Goal: Information Seeking & Learning: Check status

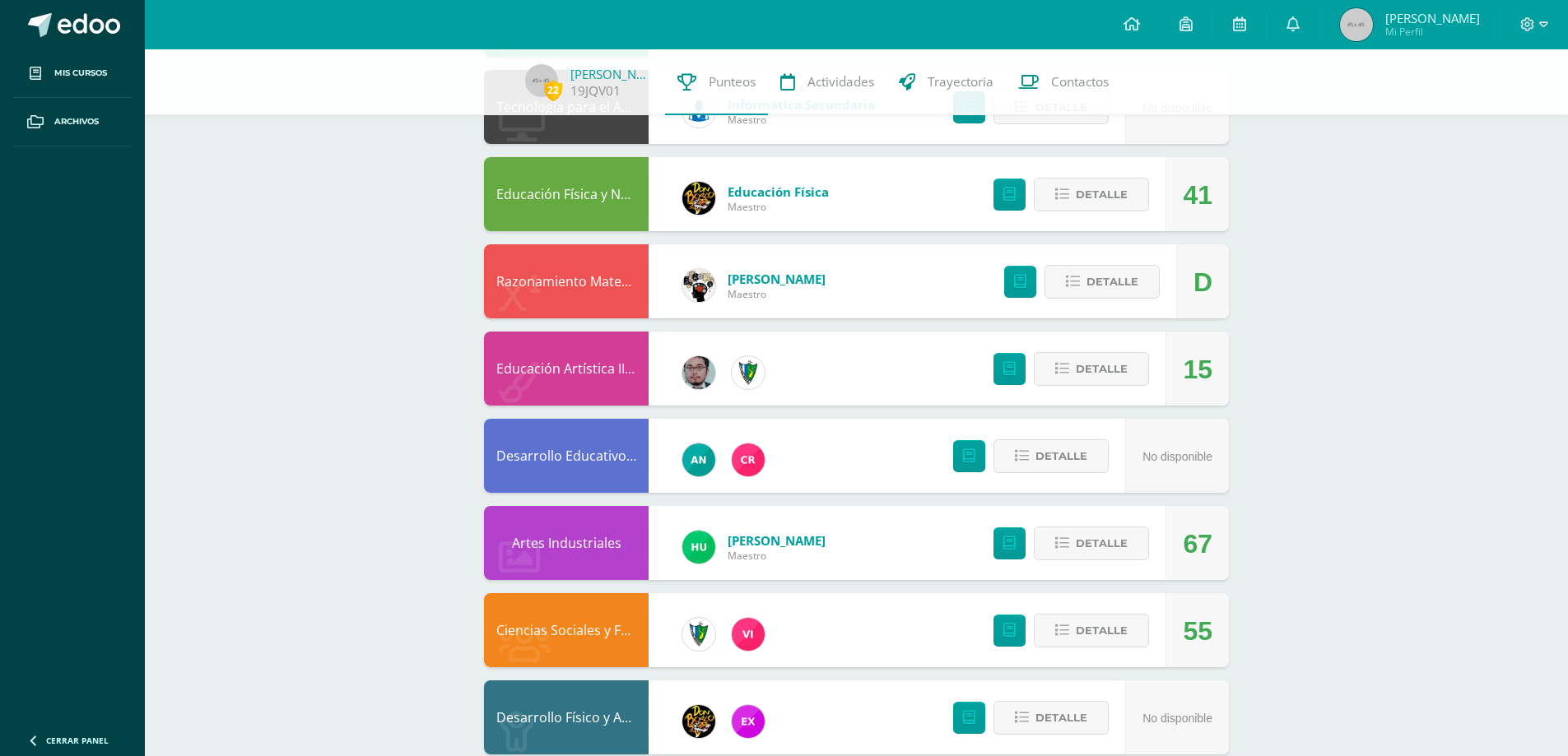
scroll to position [1005, 0]
